Goal: Task Accomplishment & Management: Use online tool/utility

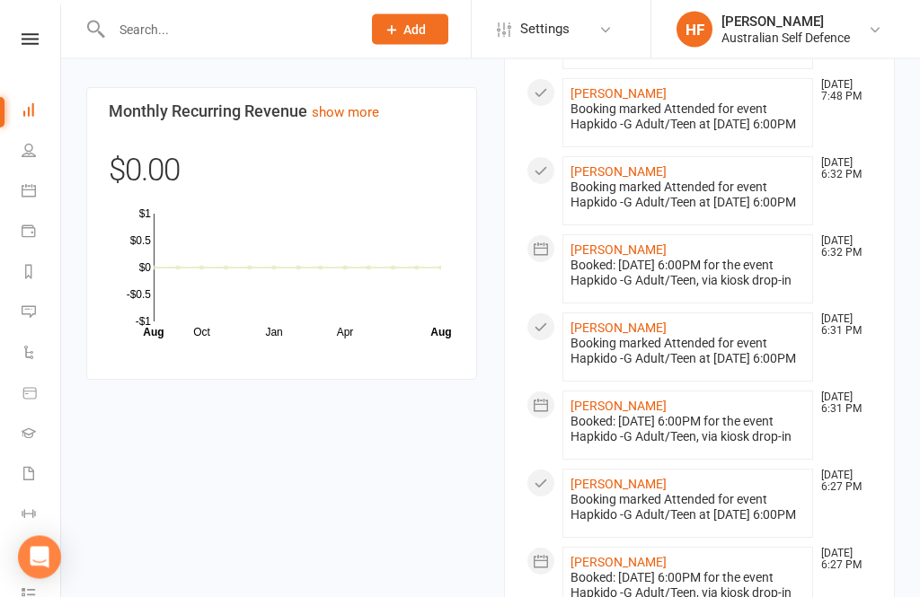
scroll to position [1262, 0]
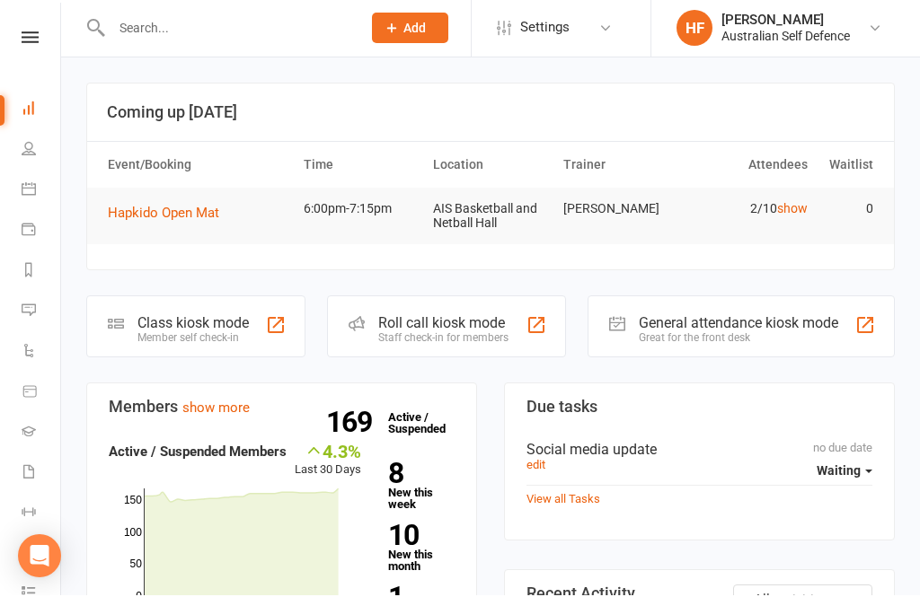
scroll to position [128, 0]
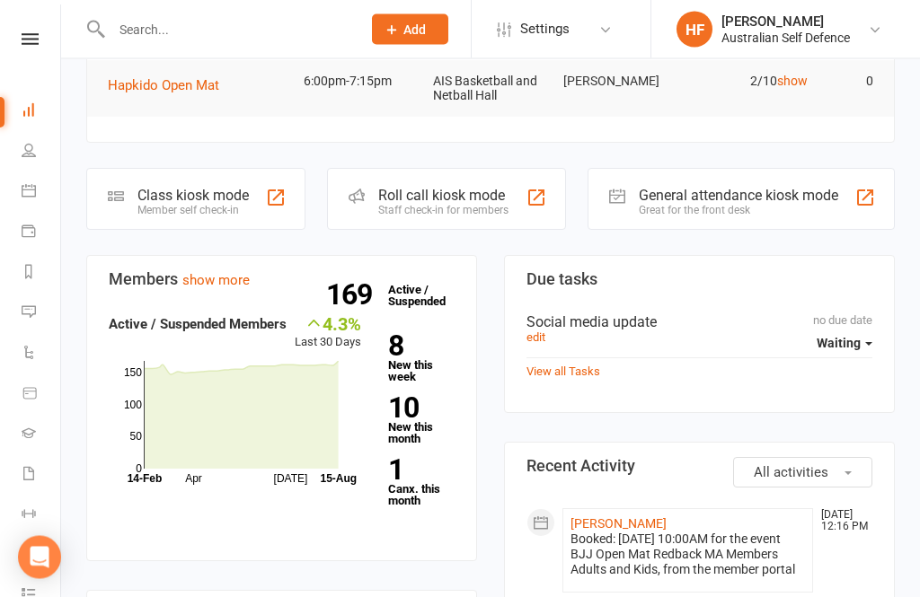
click at [397, 362] on link "8 New this week" at bounding box center [421, 358] width 66 height 50
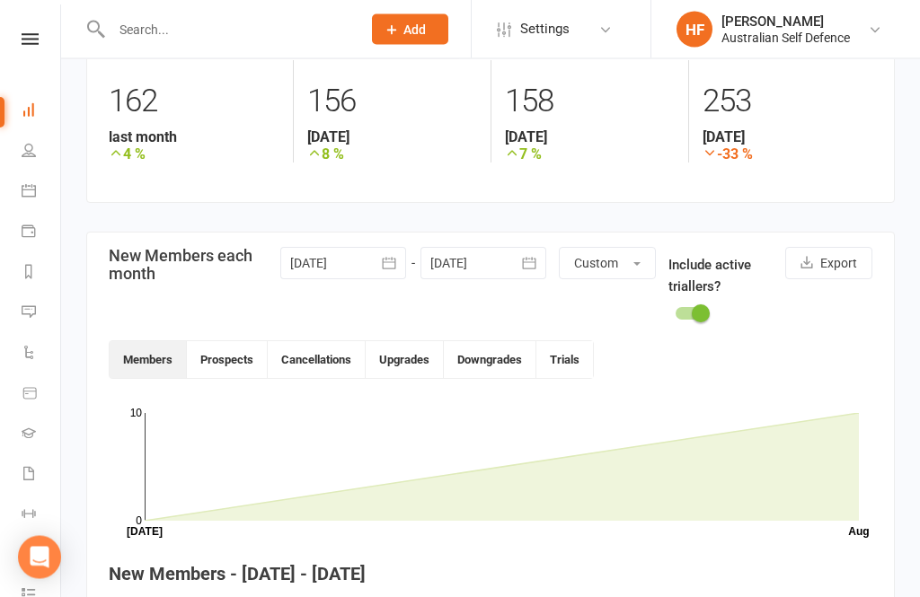
scroll to position [259, 0]
click at [244, 355] on button "Prospects" at bounding box center [227, 359] width 81 height 37
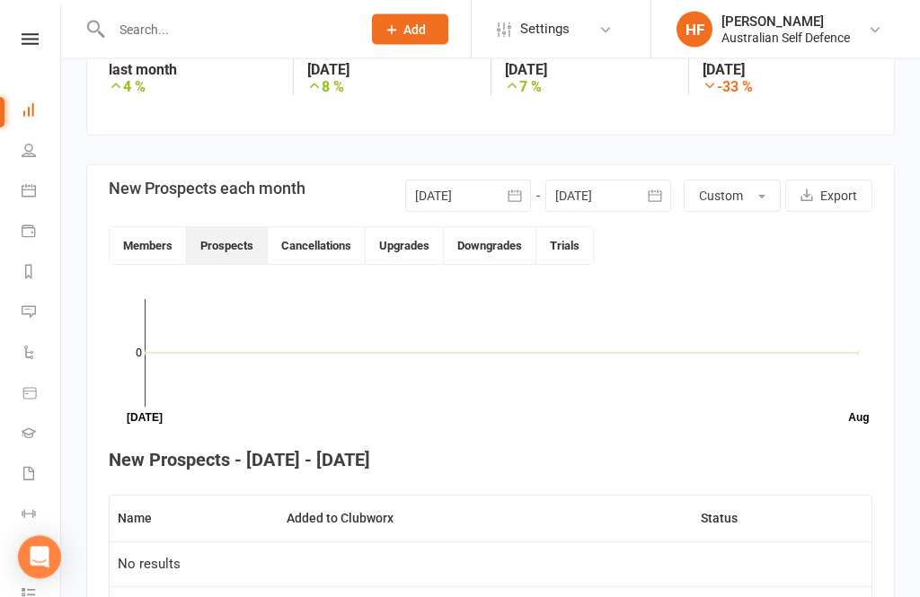
scroll to position [319, 0]
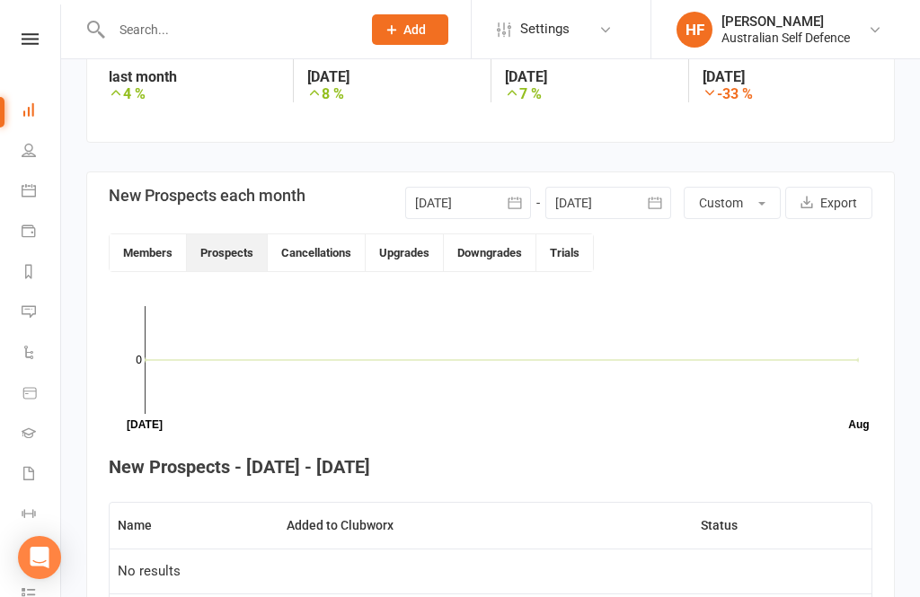
click at [323, 244] on button "Cancellations" at bounding box center [317, 252] width 98 height 37
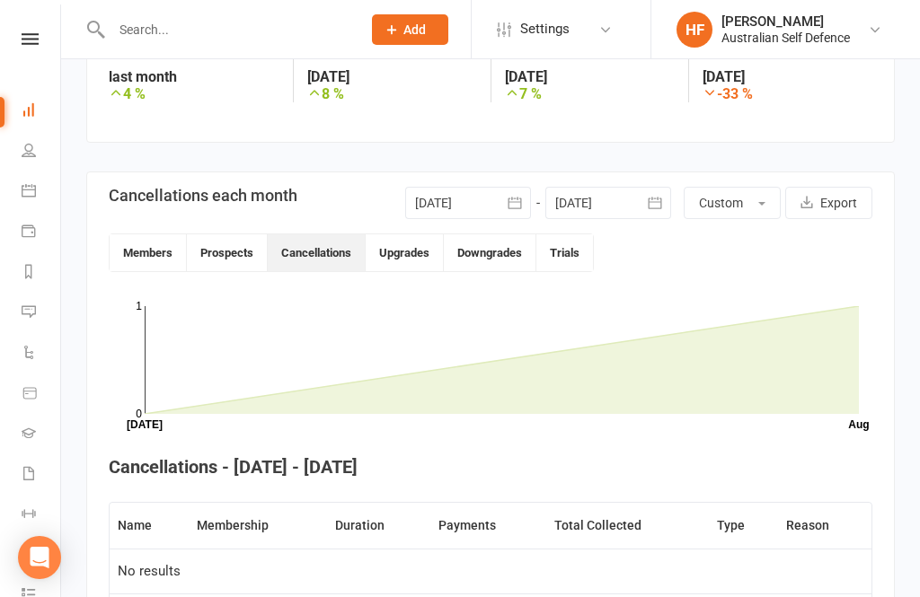
click at [414, 251] on button "Upgrades" at bounding box center [405, 252] width 78 height 37
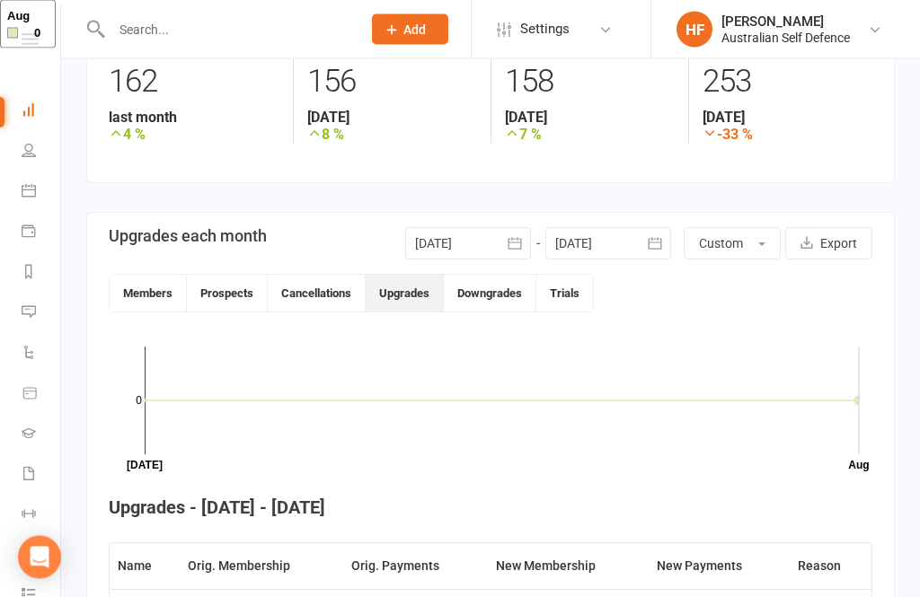
scroll to position [279, 0]
click at [578, 288] on button "Trials" at bounding box center [564, 292] width 57 height 37
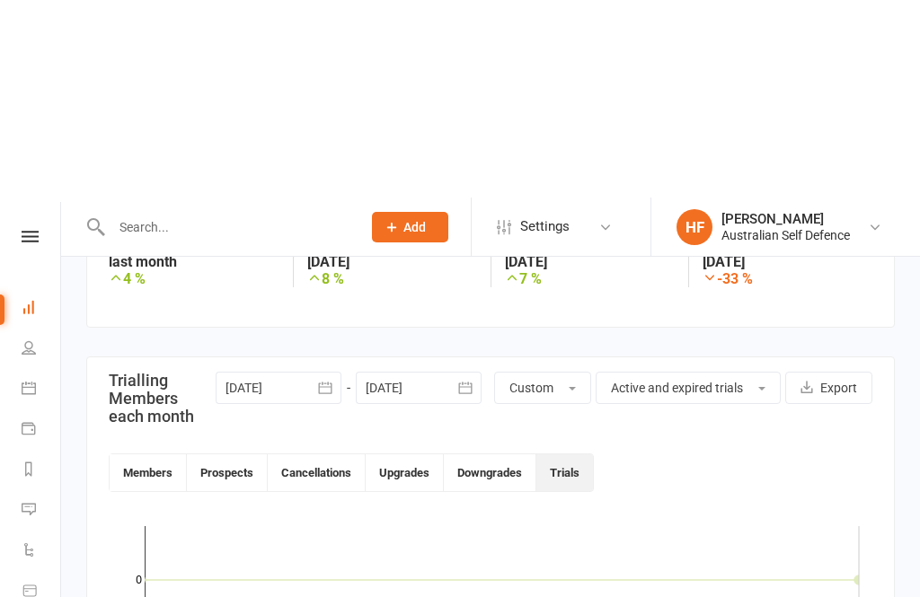
scroll to position [0, 0]
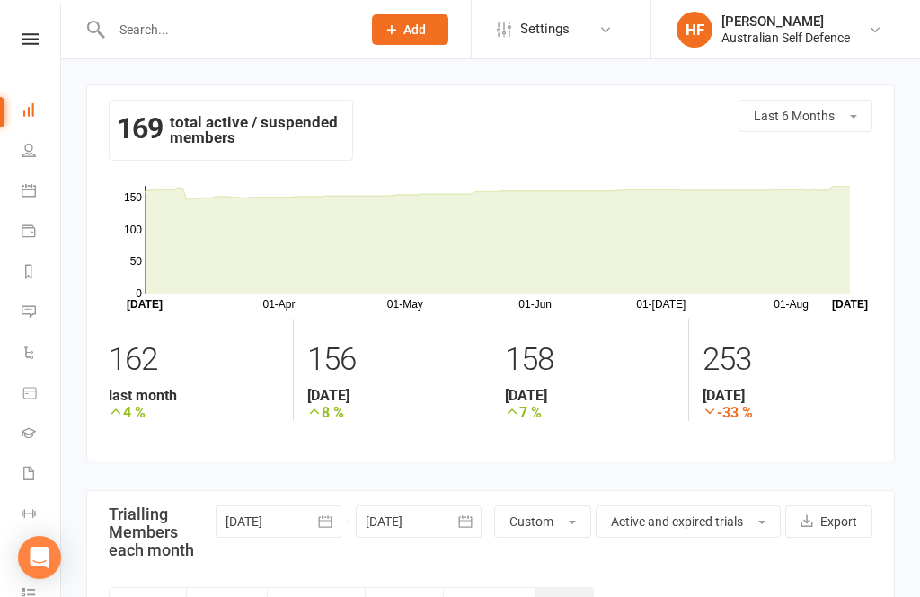
click at [35, 186] on icon at bounding box center [29, 190] width 14 height 14
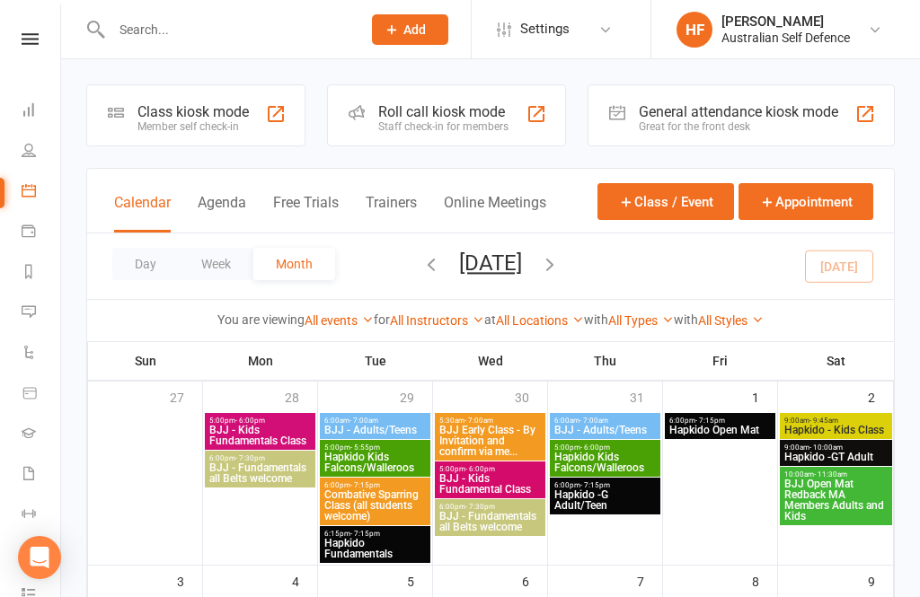
click at [730, 420] on span "6:00pm - 7:15pm" at bounding box center [719, 421] width 103 height 8
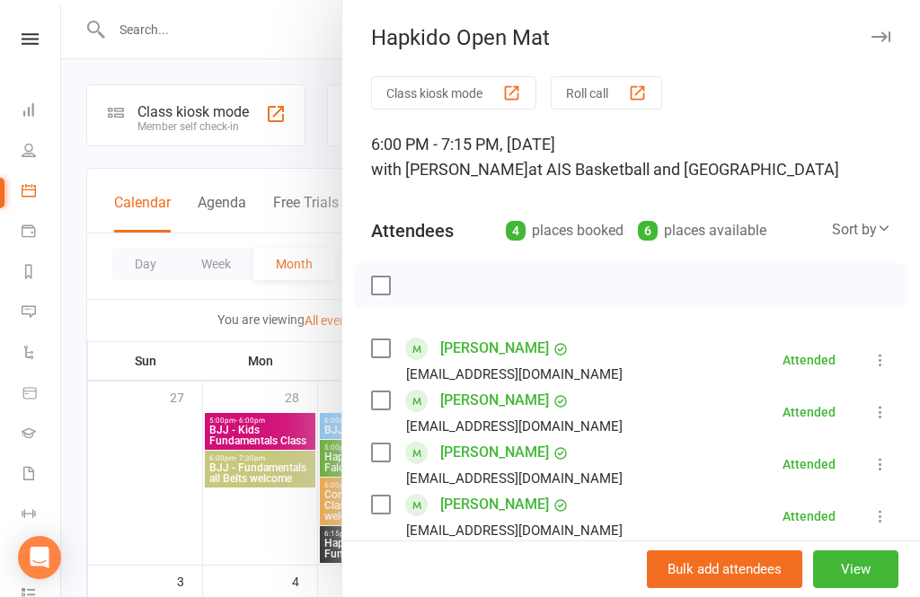
click at [884, 40] on icon "button" at bounding box center [880, 36] width 19 height 11
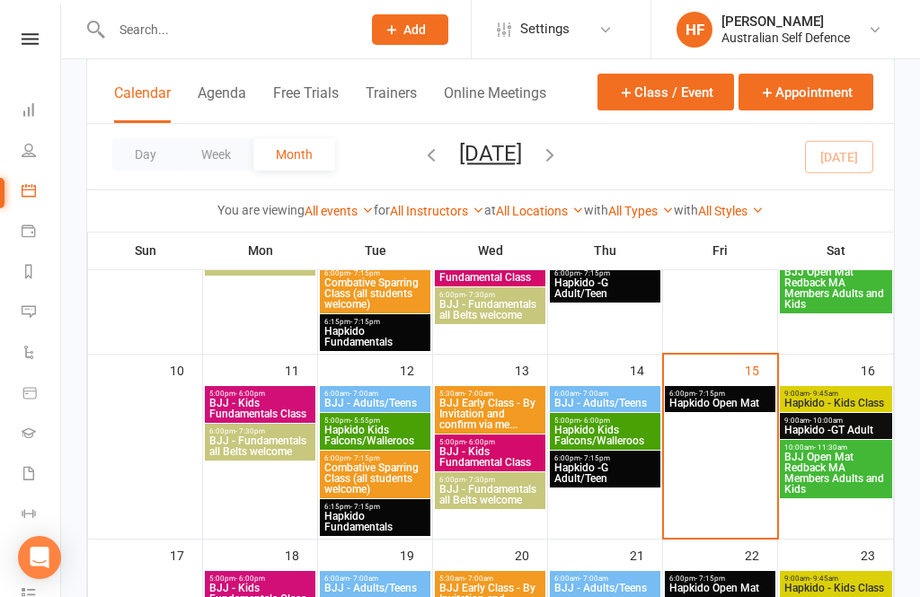
scroll to position [393, 0]
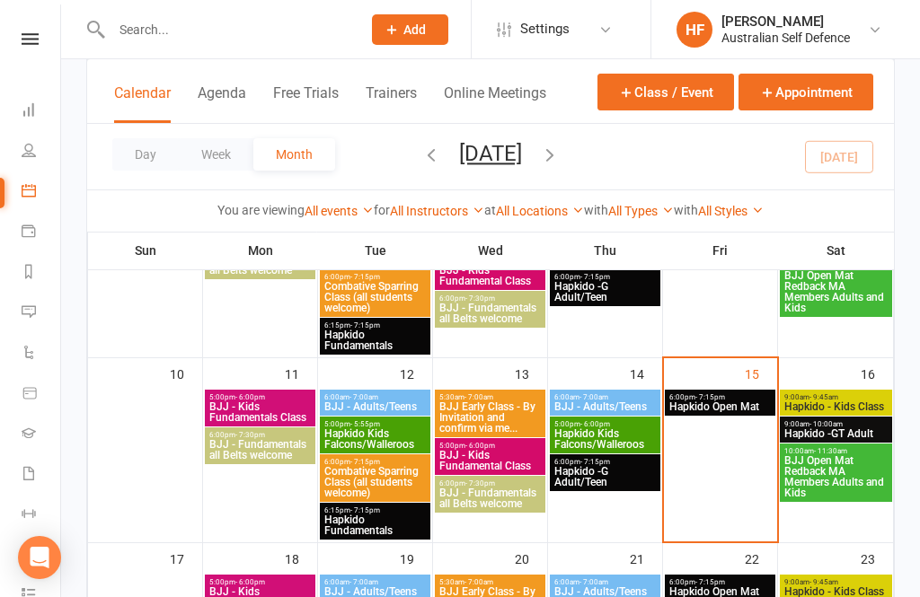
click at [736, 402] on span "Hapkido Open Mat" at bounding box center [719, 407] width 103 height 11
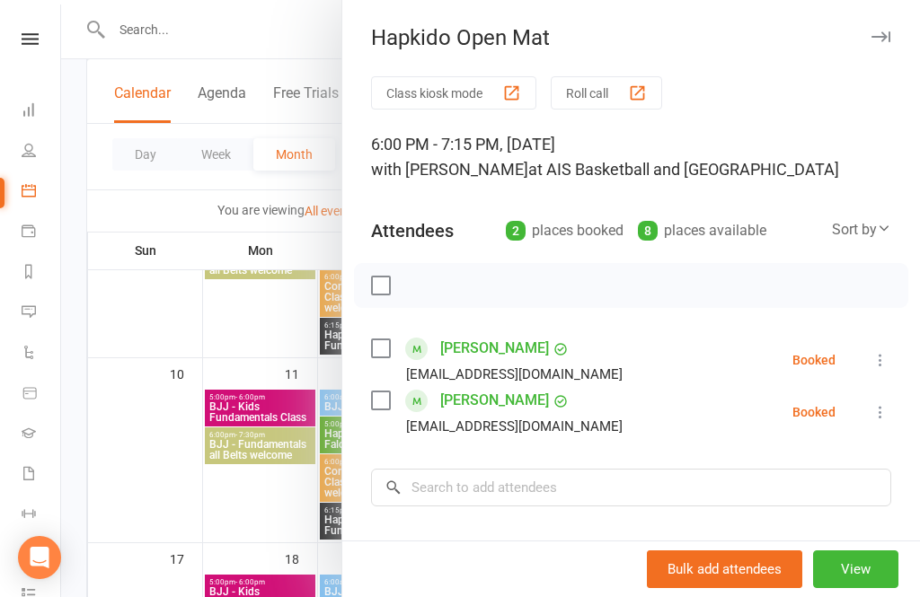
click at [381, 352] on label at bounding box center [380, 349] width 18 height 18
click at [404, 396] on div "[PERSON_NAME] [EMAIL_ADDRESS][DOMAIN_NAME]" at bounding box center [500, 412] width 259 height 52
click at [389, 397] on label at bounding box center [380, 401] width 18 height 18
click at [761, 588] on button "Bulk add attendees" at bounding box center [724, 570] width 155 height 38
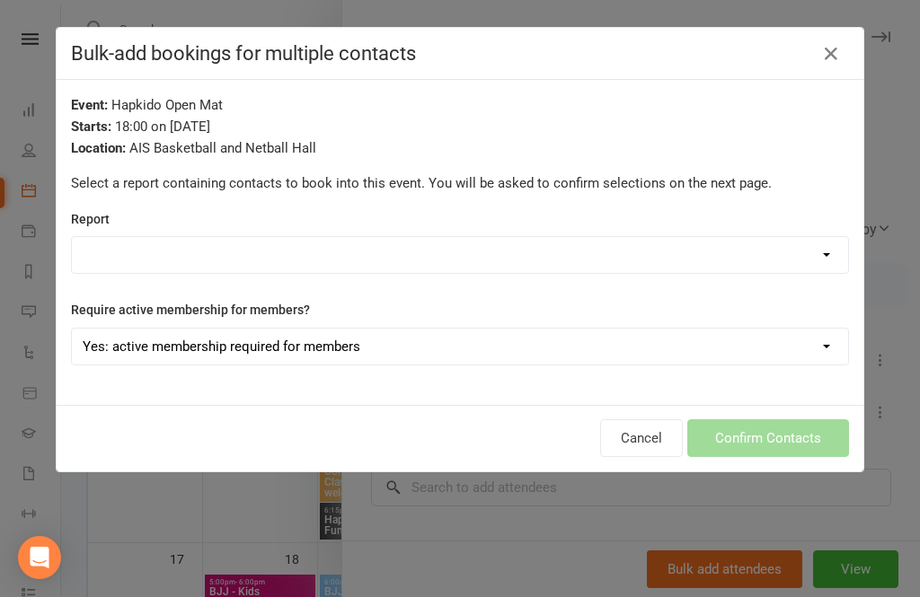
click at [834, 32] on div "Bulk-add bookings for multiple contacts" at bounding box center [460, 54] width 807 height 52
click at [821, 41] on button "button" at bounding box center [831, 54] width 29 height 29
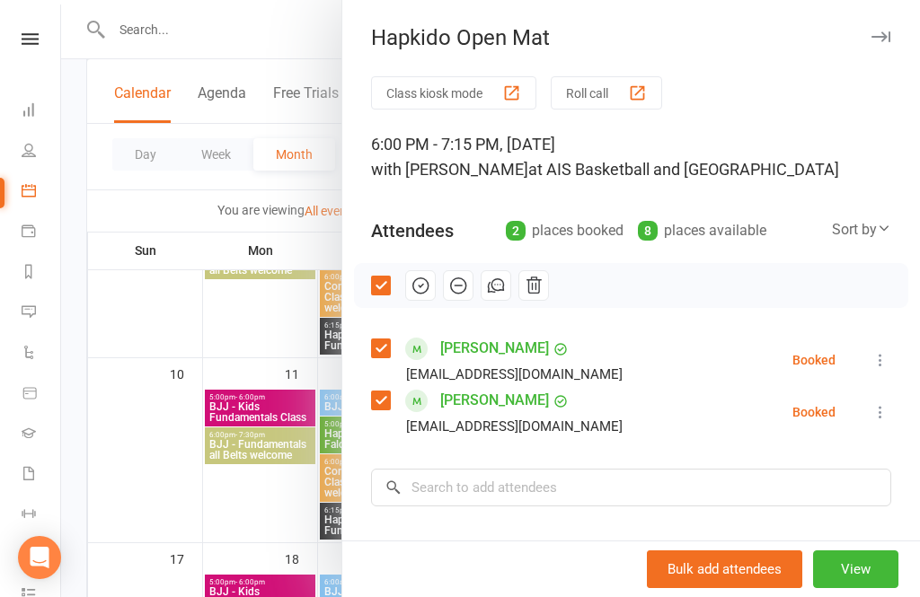
click at [477, 93] on button "Class kiosk mode" at bounding box center [453, 92] width 165 height 33
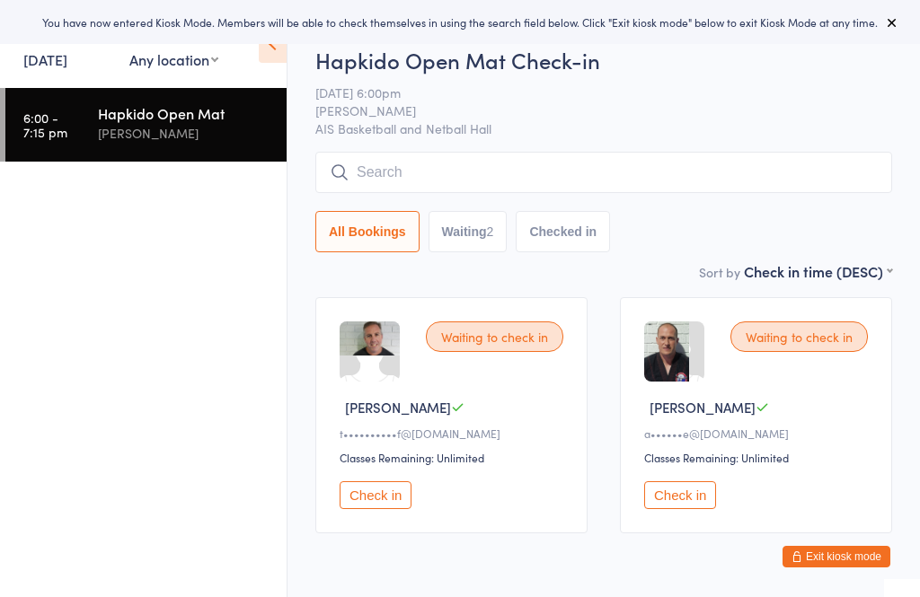
click at [370, 506] on button "Check in" at bounding box center [376, 496] width 72 height 28
click at [716, 503] on button "Check in" at bounding box center [680, 496] width 72 height 28
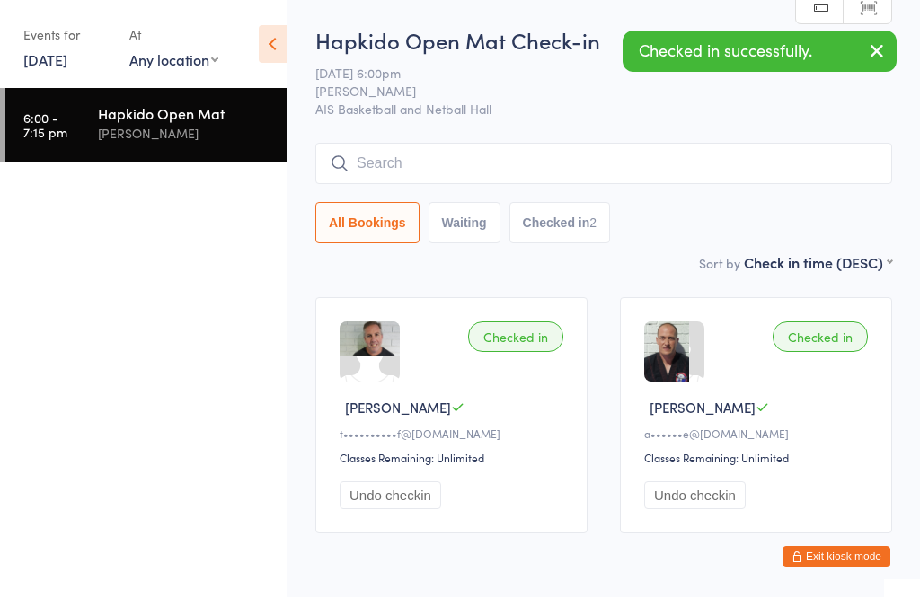
click at [460, 173] on input "search" at bounding box center [603, 163] width 577 height 41
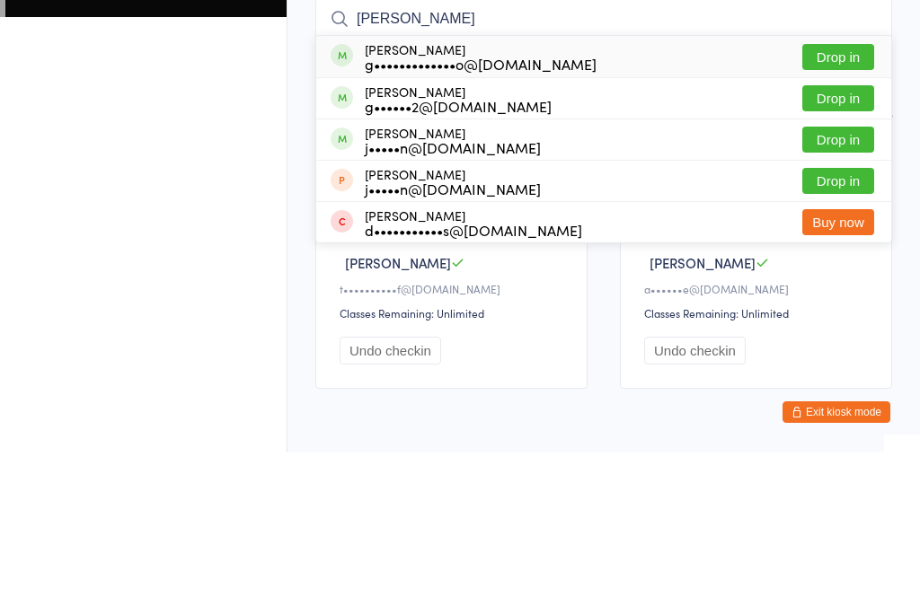
type input "[PERSON_NAME]"
click at [851, 189] on button "Drop in" at bounding box center [838, 202] width 72 height 26
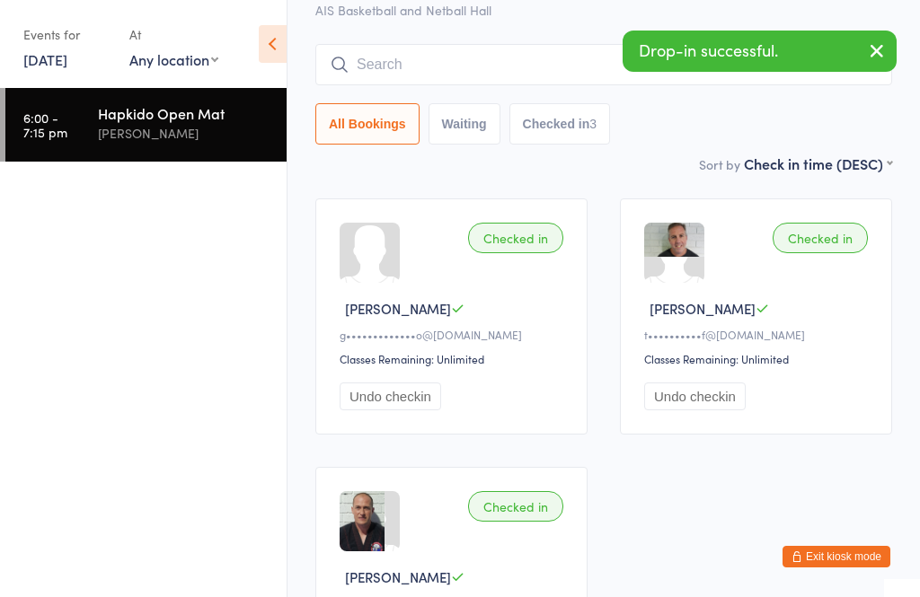
scroll to position [97, 0]
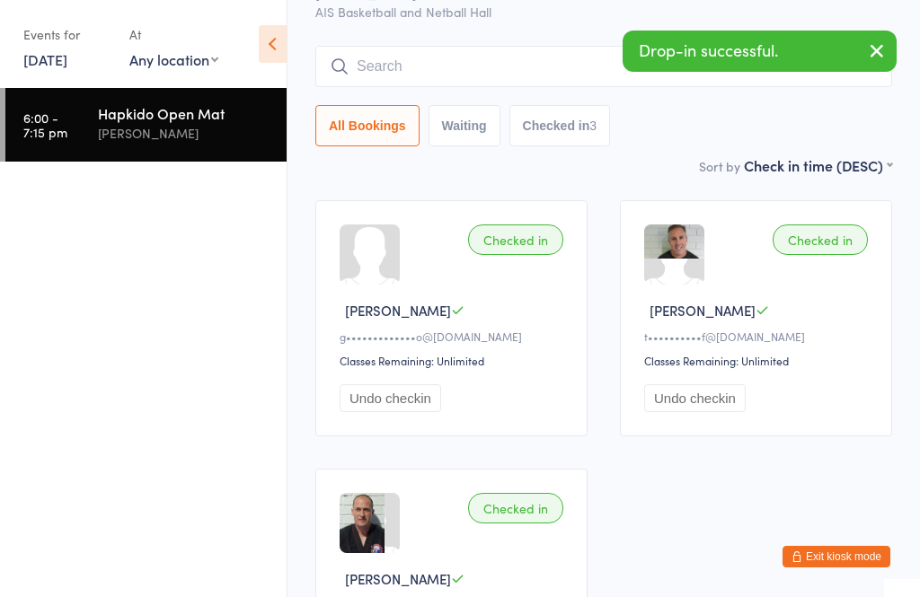
click at [411, 412] on button "Undo checkin" at bounding box center [391, 398] width 102 height 28
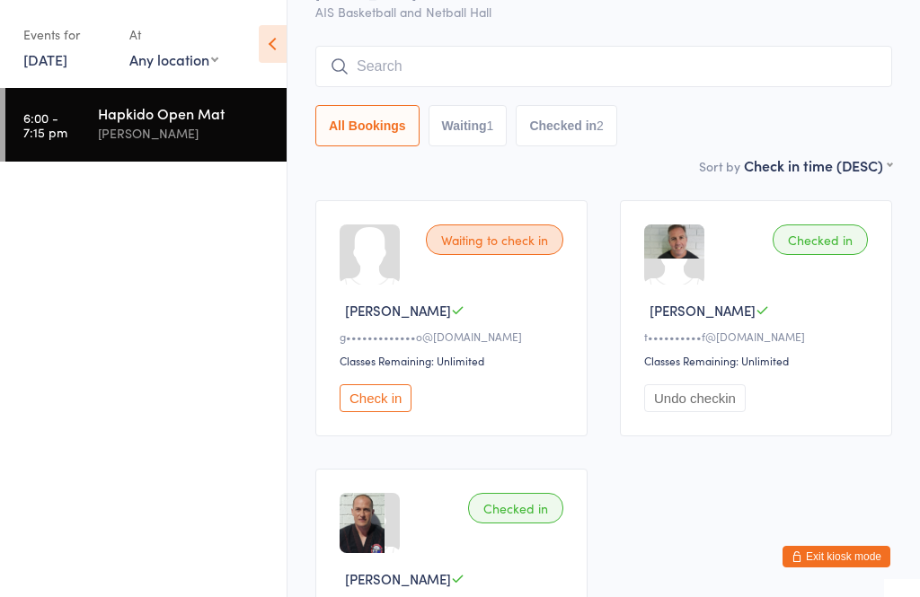
click at [462, 74] on input "search" at bounding box center [603, 66] width 577 height 41
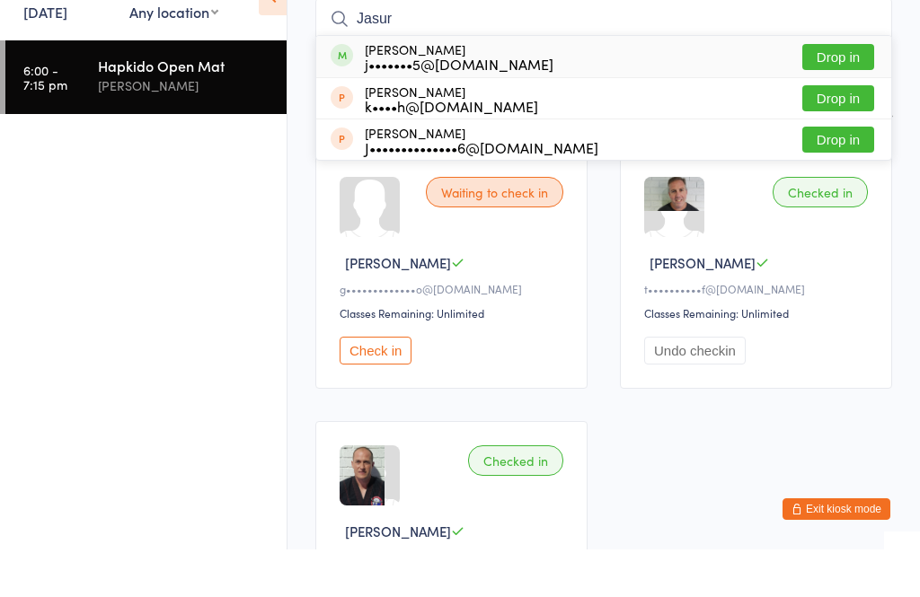
type input "Jasur"
click at [849, 92] on button "Drop in" at bounding box center [838, 105] width 72 height 26
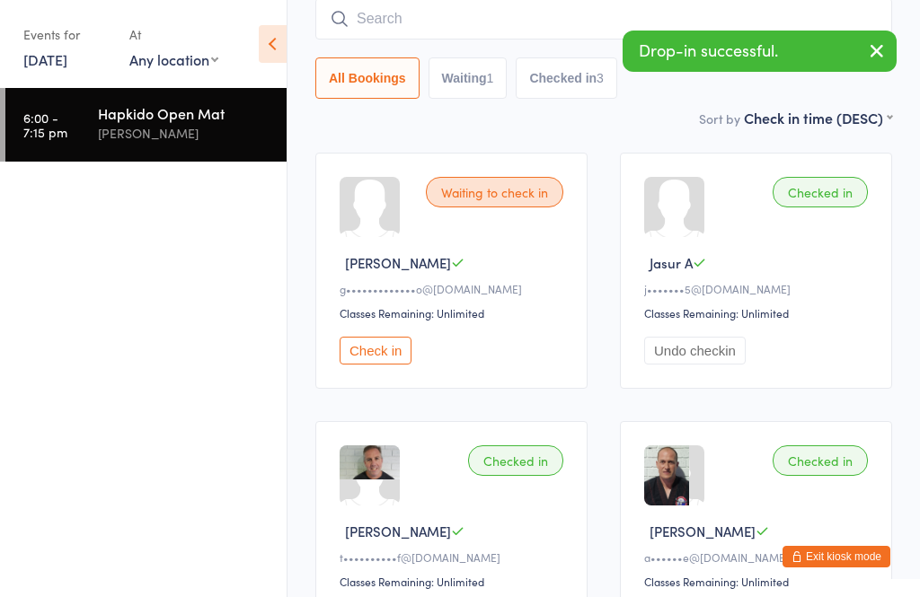
click at [715, 358] on button "Undo checkin" at bounding box center [695, 351] width 102 height 28
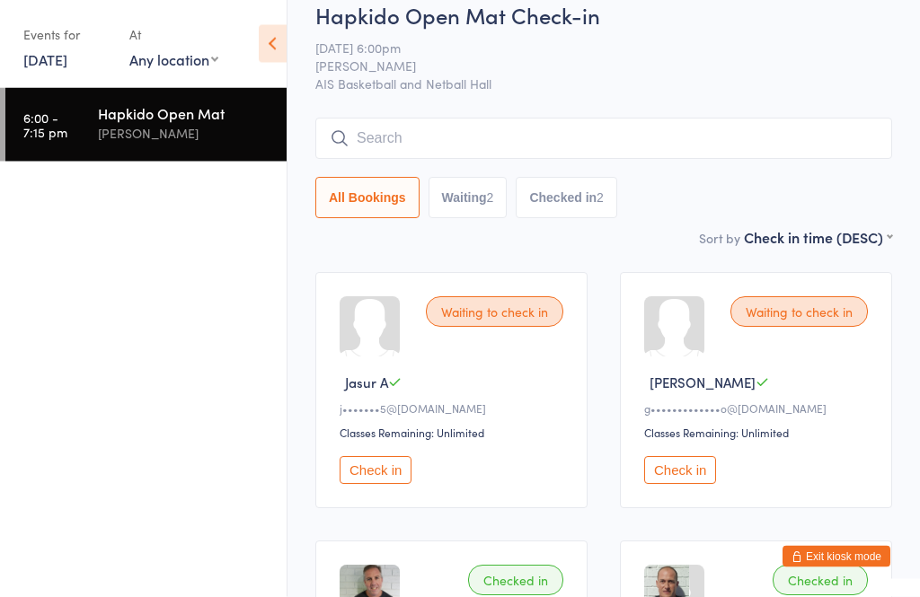
click at [464, 142] on input "search" at bounding box center [603, 139] width 577 height 41
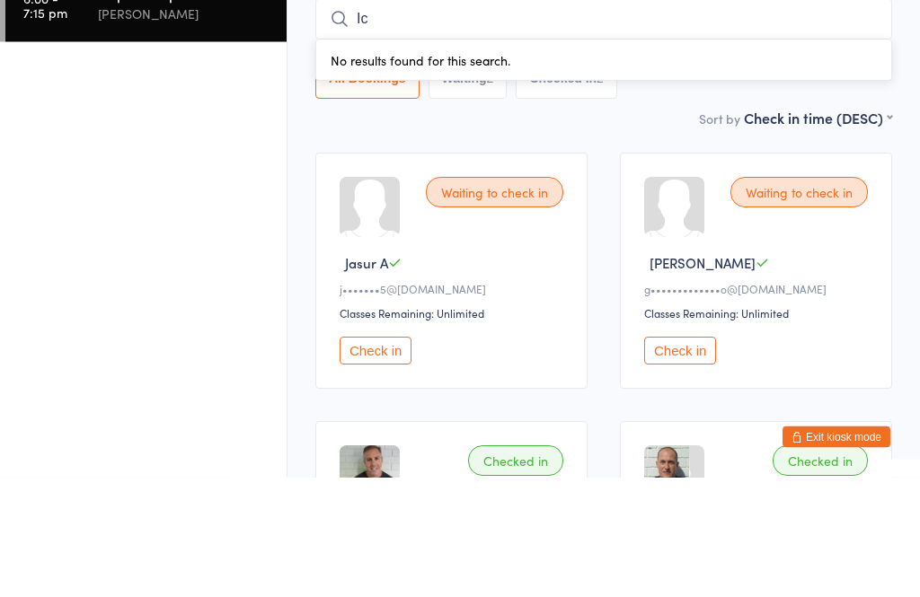
type input "I"
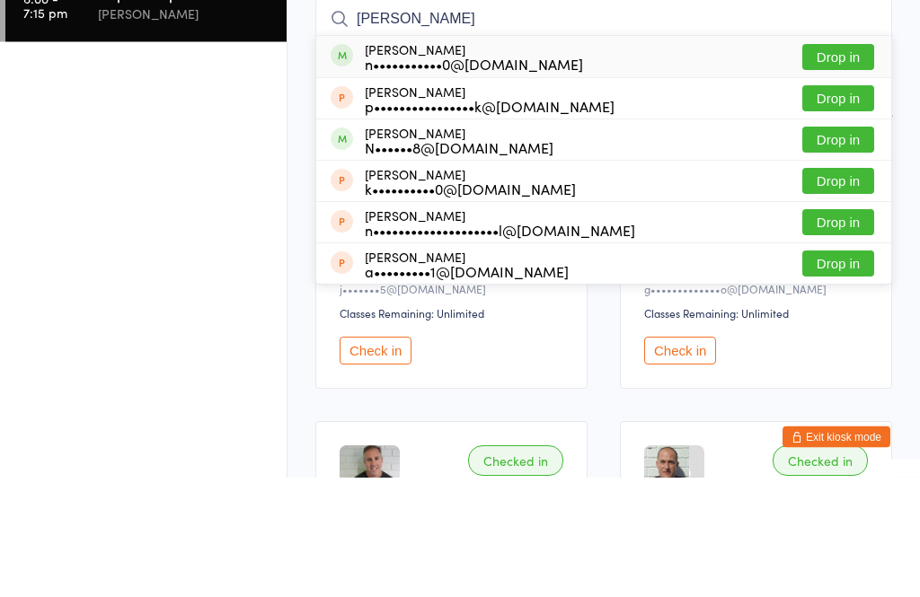
type input "Nick"
click at [863, 164] on button "Drop in" at bounding box center [838, 177] width 72 height 26
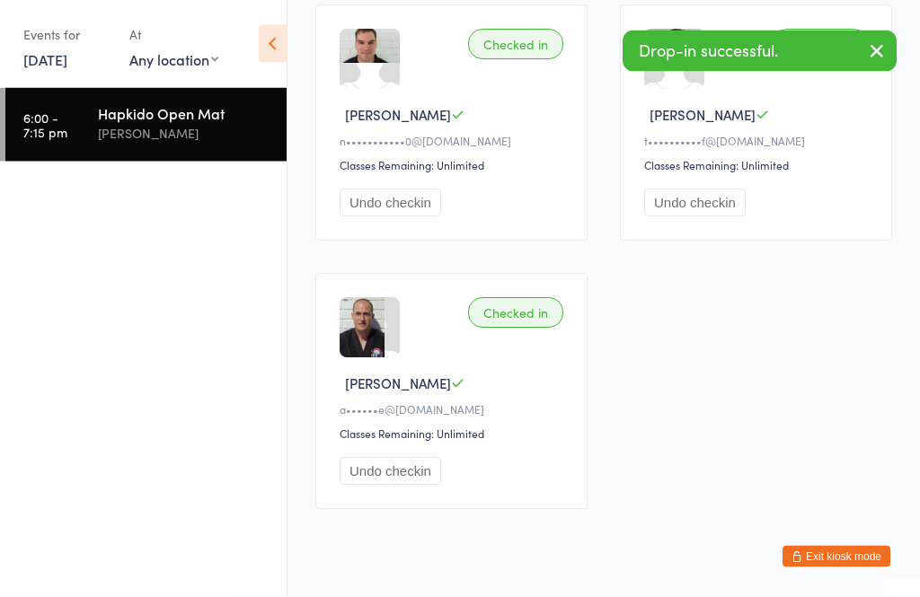
scroll to position [562, 0]
